Goal: Answer question/provide support

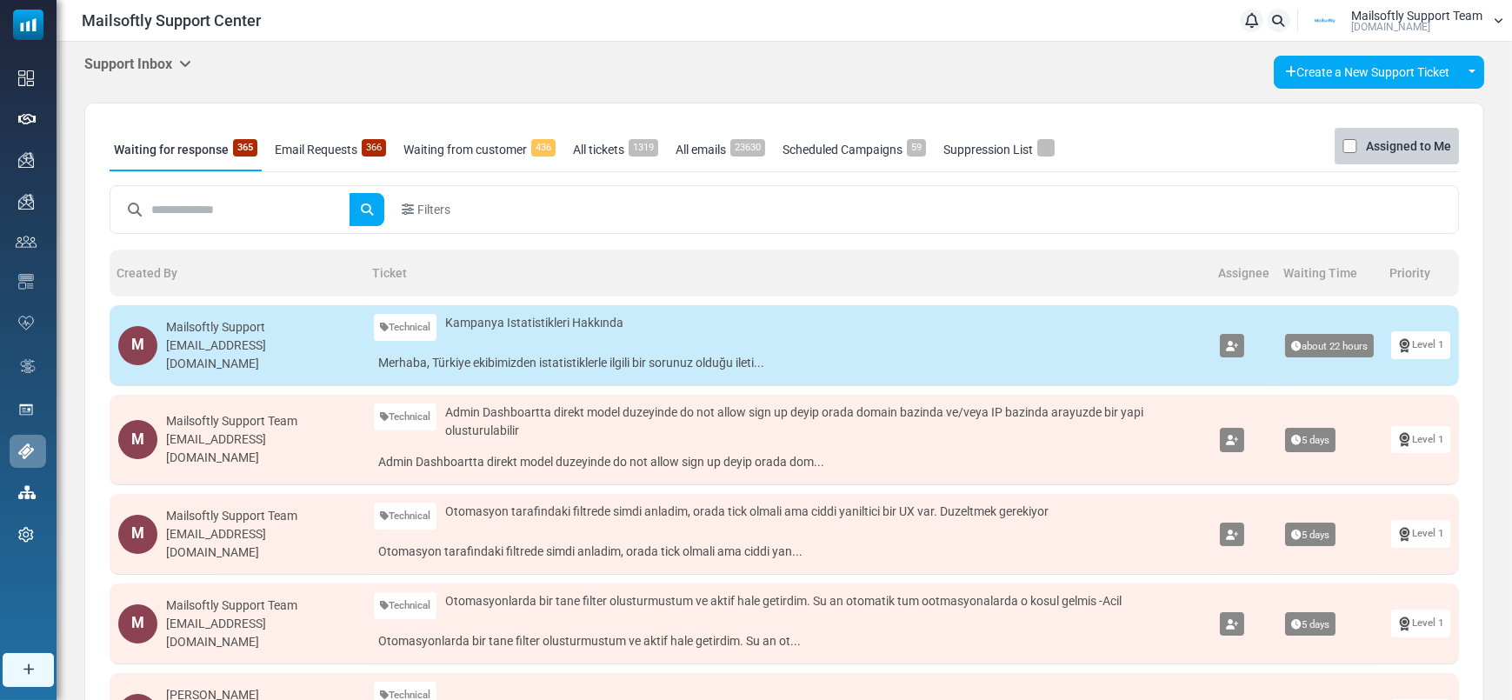
click at [955, 62] on div "Support Inbox Support Inbox User Dashboard Control Panel App Announcements Iden…" at bounding box center [783, 72] width 1399 height 33
click at [1352, 158] on span "Assigned to Me" at bounding box center [1396, 146] width 124 height 37
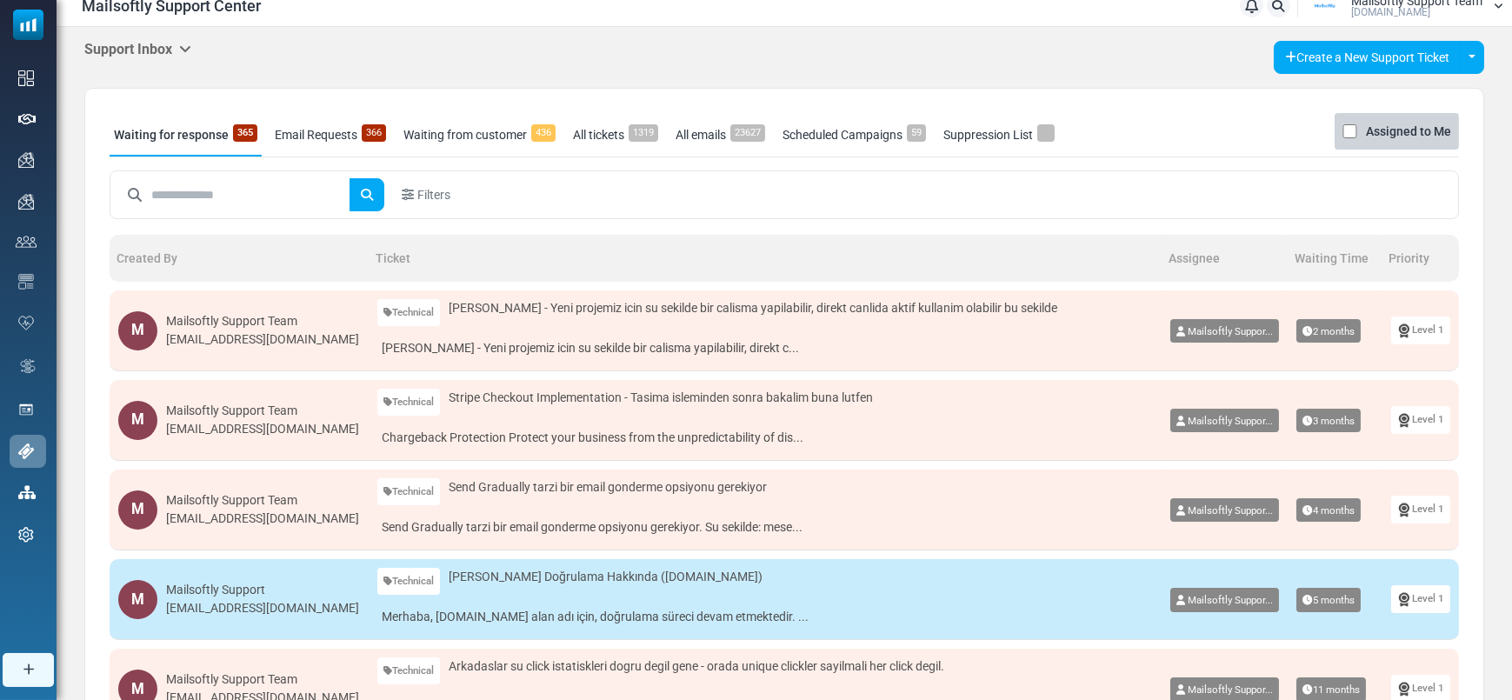
scroll to position [20, 0]
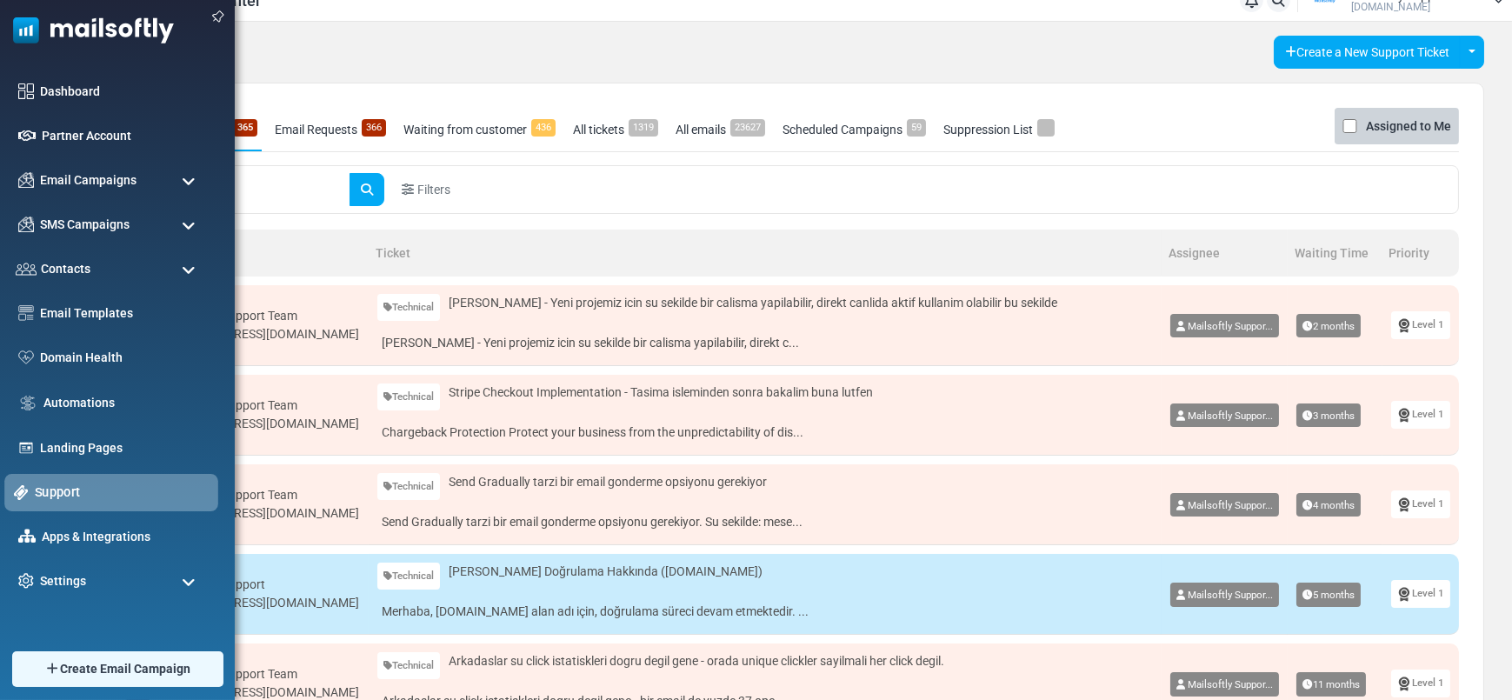
click at [64, 508] on div "Support" at bounding box center [111, 492] width 214 height 37
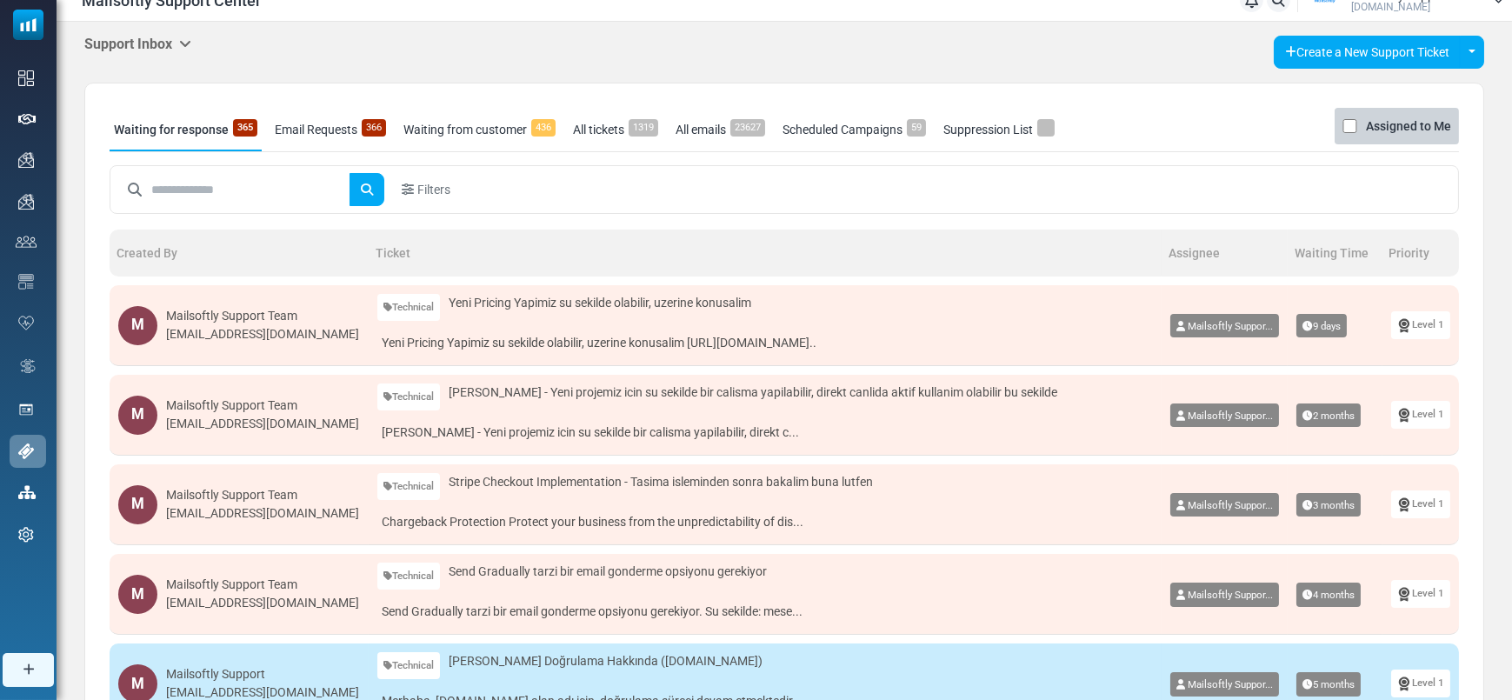
click at [260, 308] on div "Mailsoftly Support Team" at bounding box center [262, 316] width 193 height 18
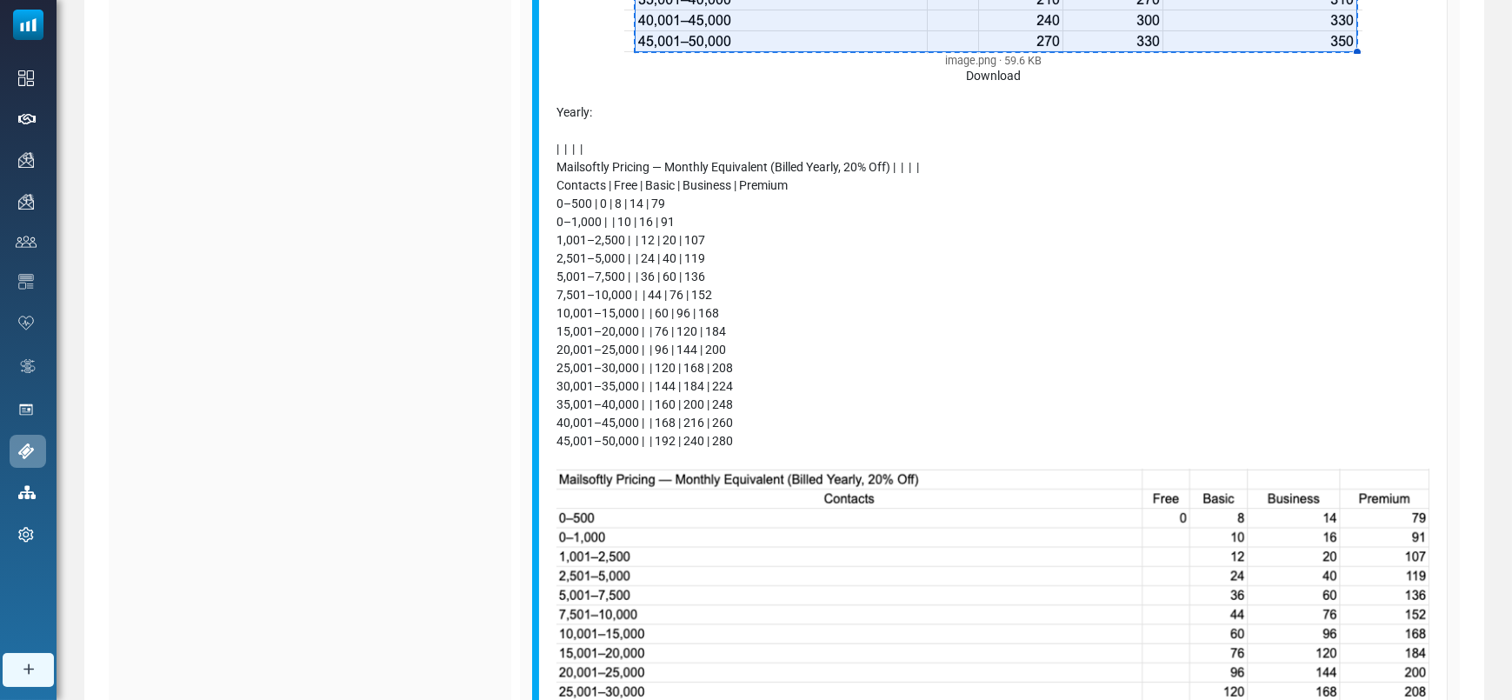
scroll to position [1046, 0]
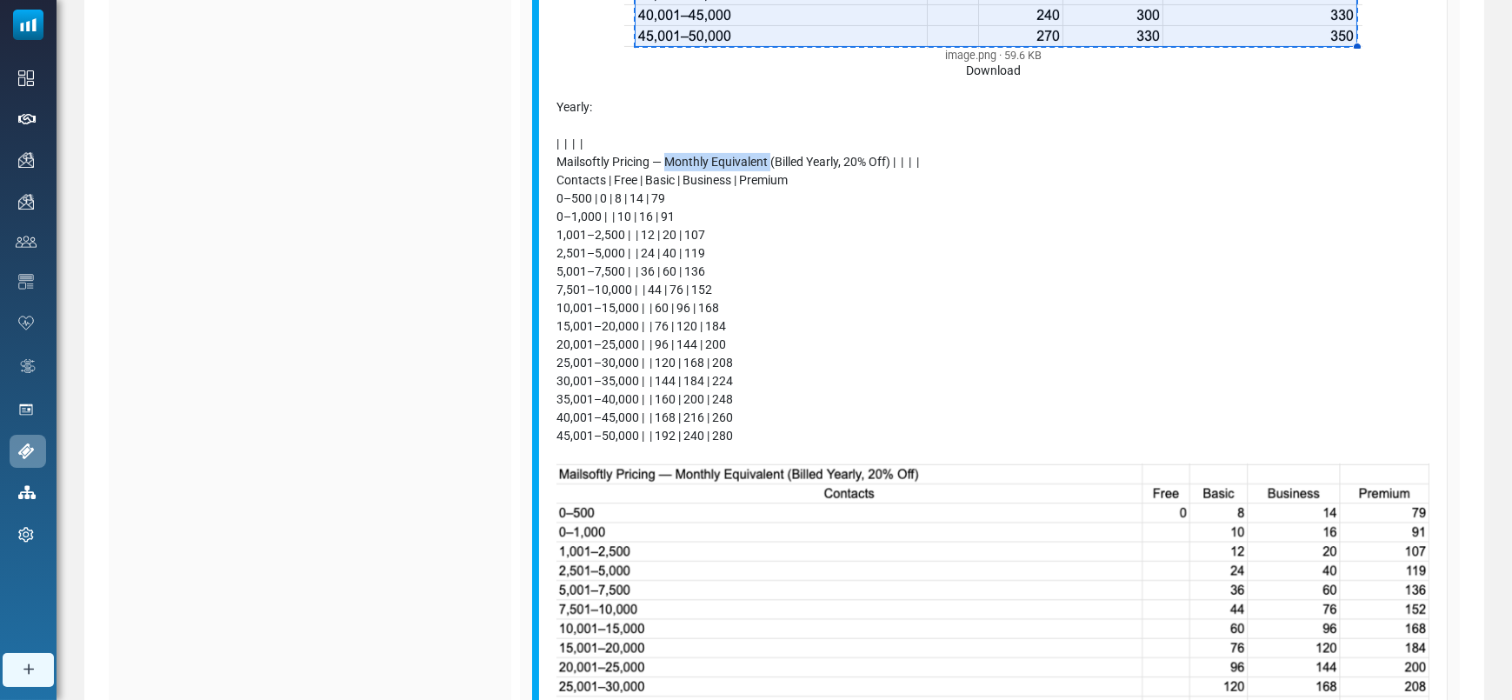
drag, startPoint x: 772, startPoint y: 162, endPoint x: 668, endPoint y: 156, distance: 104.4
click at [668, 156] on div "Mailsoftly Pricing — Monthly | | | | Contacts | Free | Basic | Business | Premi…" at bounding box center [992, 121] width 873 height 1516
copy div "Monthly Equivalent"
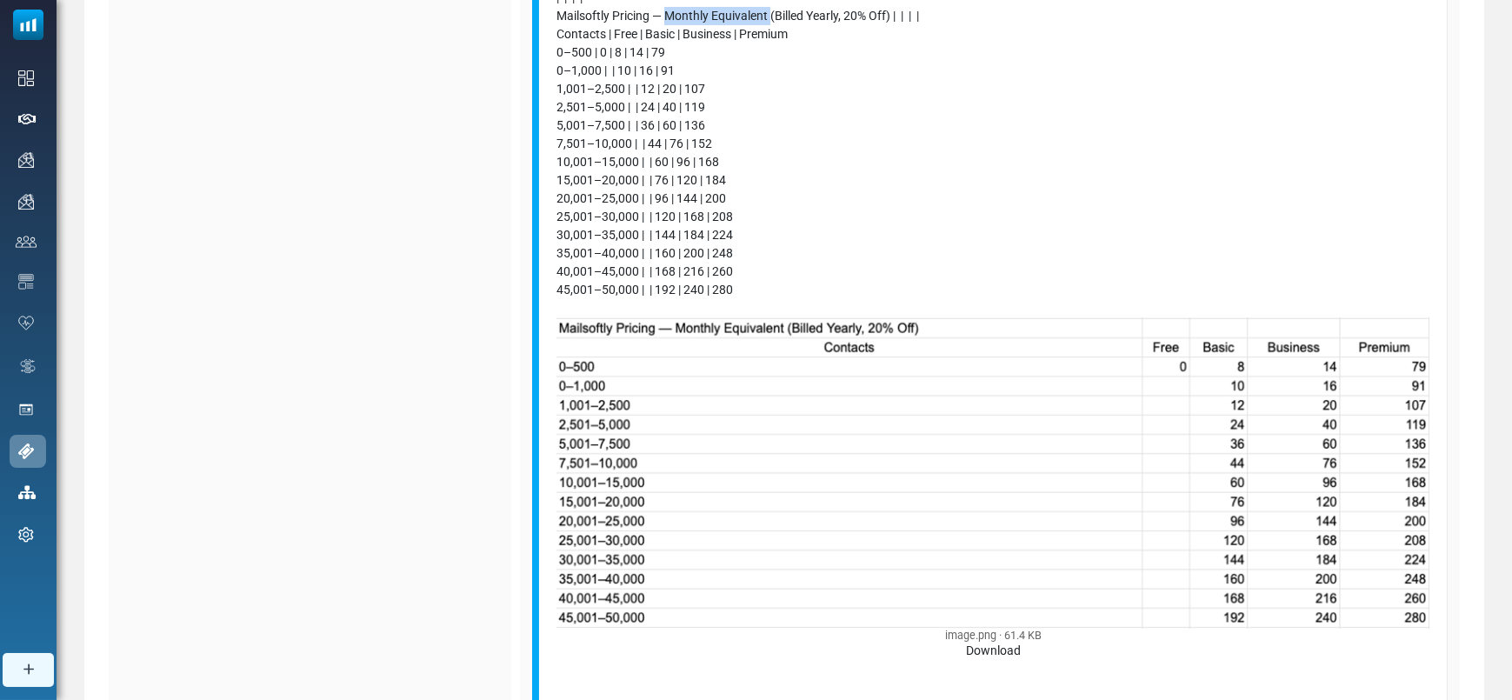
scroll to position [1372, 0]
